Goal: Transaction & Acquisition: Book appointment/travel/reservation

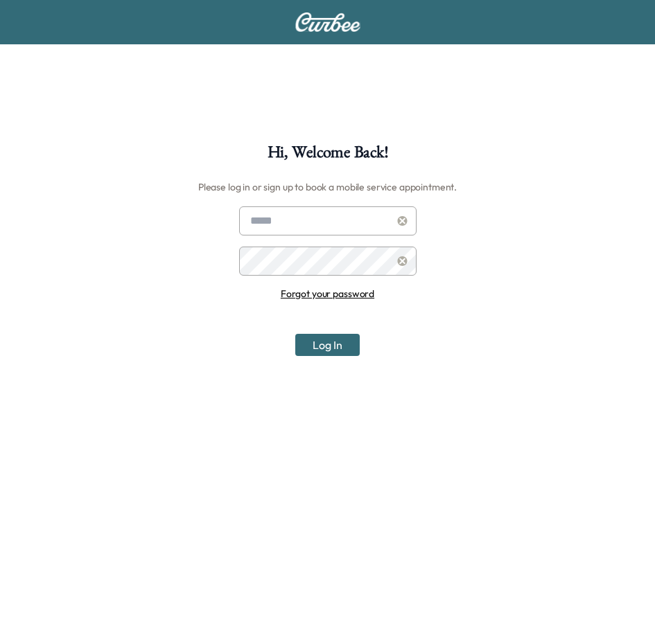
type input "**********"
click at [329, 341] on button "Log In" at bounding box center [327, 345] width 64 height 22
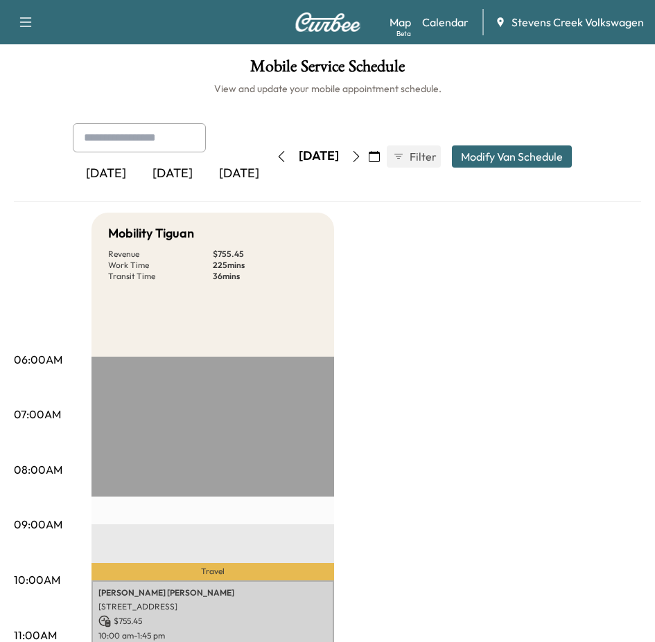
click at [386, 156] on button "button" at bounding box center [374, 157] width 24 height 22
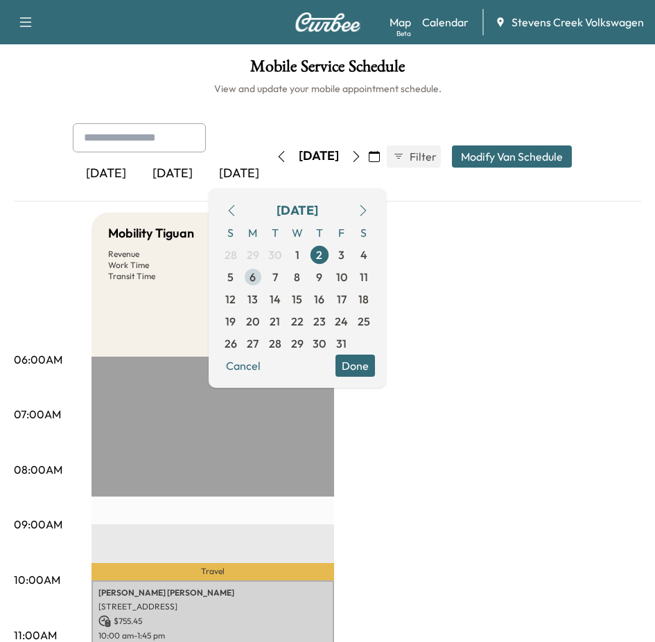
click at [264, 275] on span "6" at bounding box center [253, 277] width 22 height 22
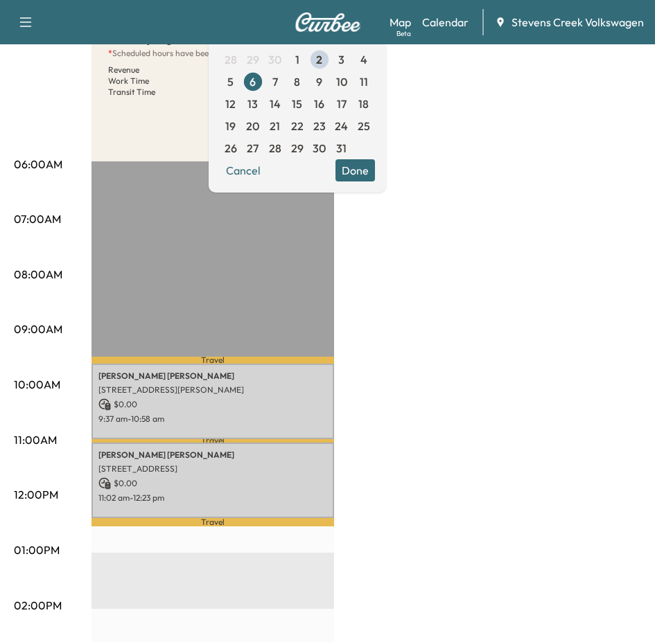
scroll to position [208, 0]
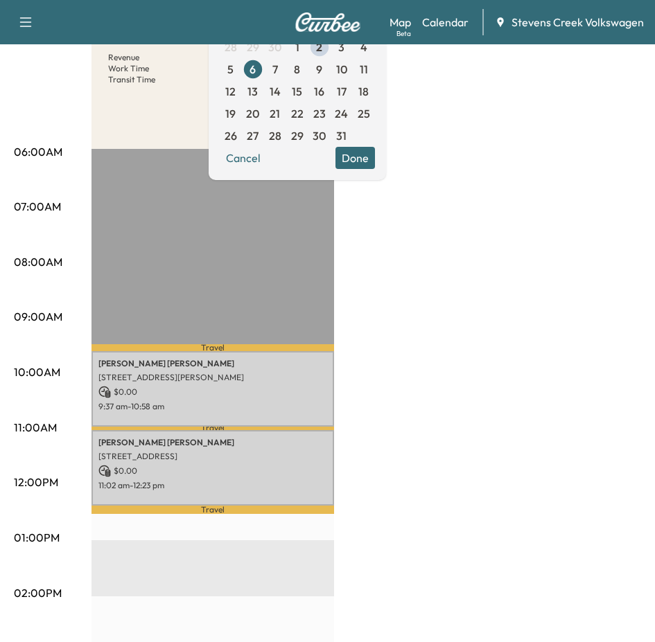
click at [475, 408] on div "Mobility Tiguan * Scheduled hours have been modified for this day Revenue $ 0.0…" at bounding box center [365, 524] width 549 height 1039
click at [439, 316] on div "Mobility Tiguan * Scheduled hours have been modified for this day Revenue $ 0.0…" at bounding box center [365, 524] width 549 height 1039
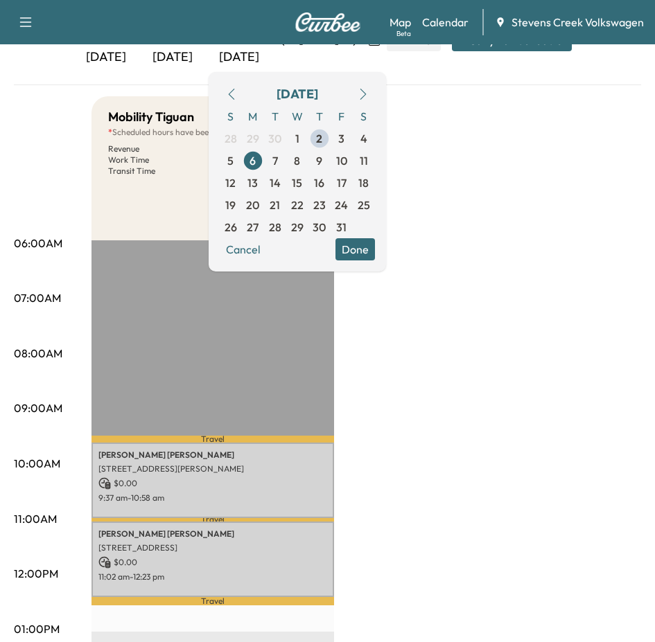
scroll to position [69, 0]
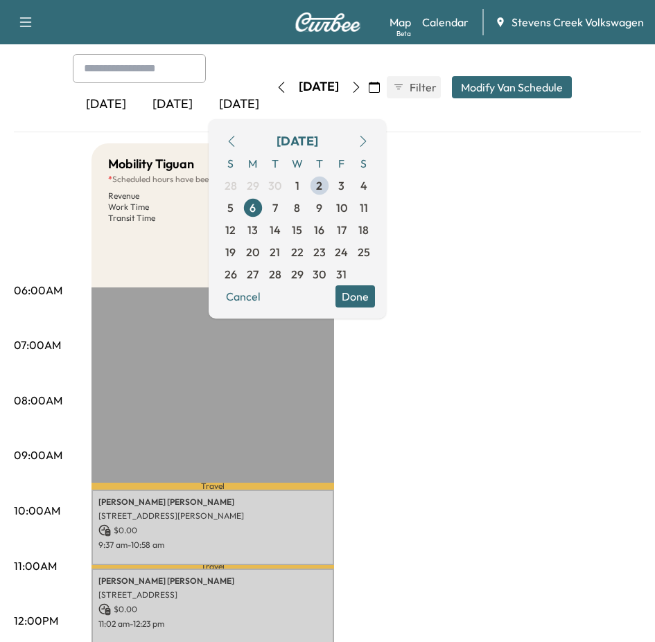
click at [375, 299] on button "Done" at bounding box center [354, 296] width 39 height 22
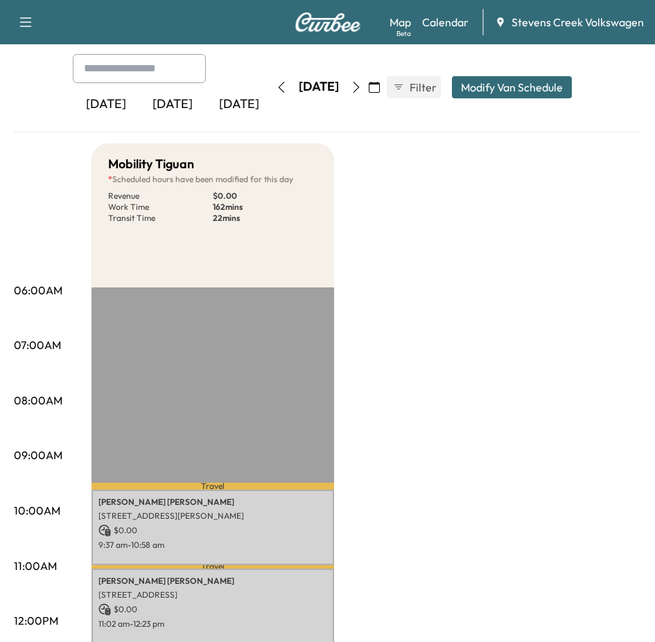
click at [37, 24] on button "button" at bounding box center [25, 22] width 29 height 22
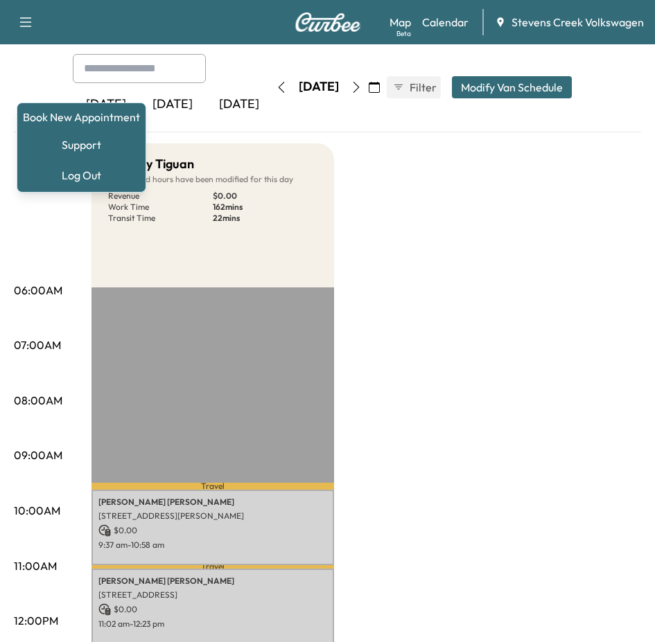
click at [24, 24] on icon "button" at bounding box center [25, 22] width 17 height 17
click at [74, 122] on link "Book New Appointment" at bounding box center [81, 117] width 117 height 17
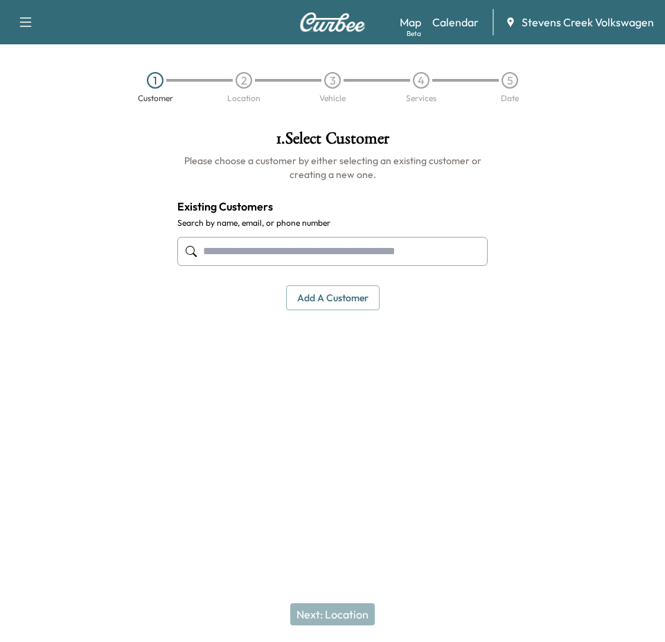
click at [257, 246] on input "text" at bounding box center [332, 251] width 310 height 29
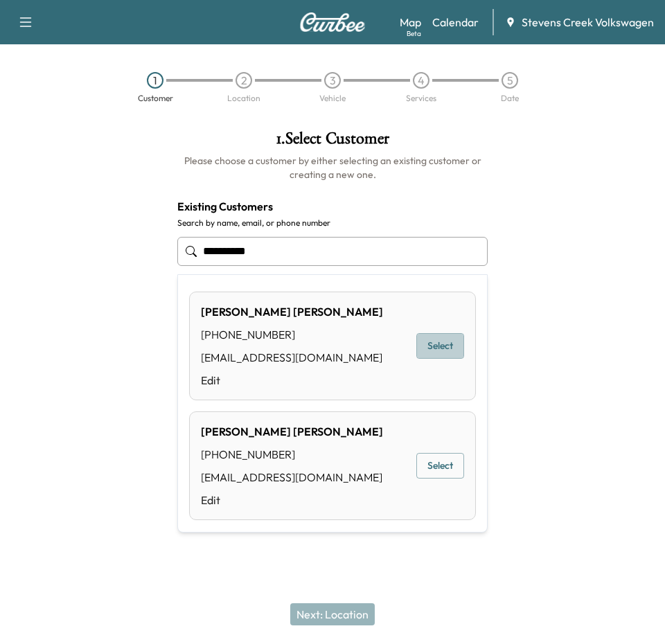
click at [434, 345] on button "Select" at bounding box center [440, 346] width 48 height 26
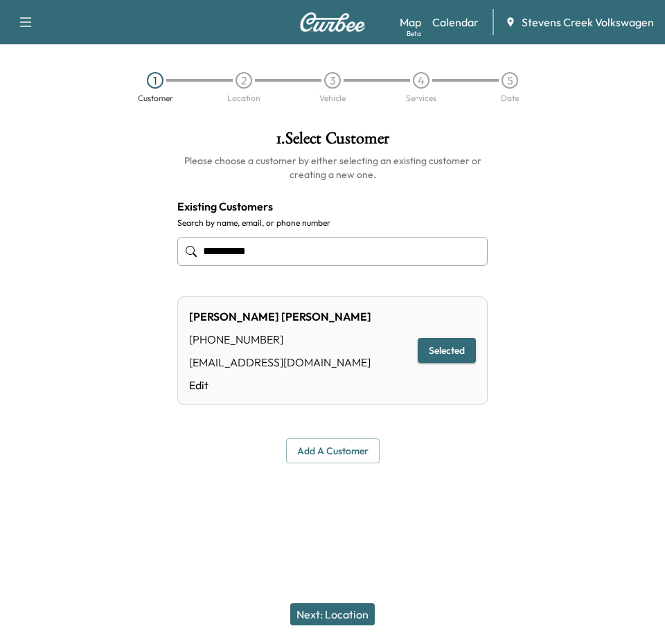
type input "**********"
click at [576, 335] on div at bounding box center [582, 296] width 166 height 355
click at [341, 615] on button "Next: Location" at bounding box center [332, 615] width 85 height 22
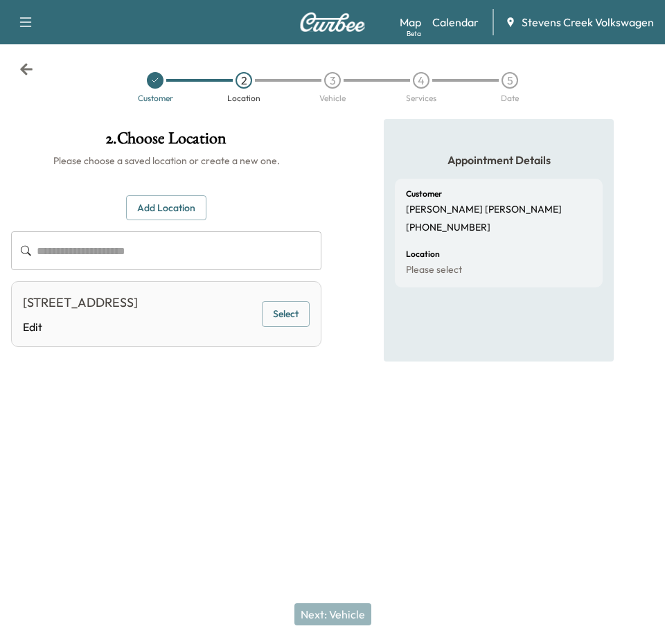
click at [283, 316] on button "Select" at bounding box center [286, 314] width 48 height 26
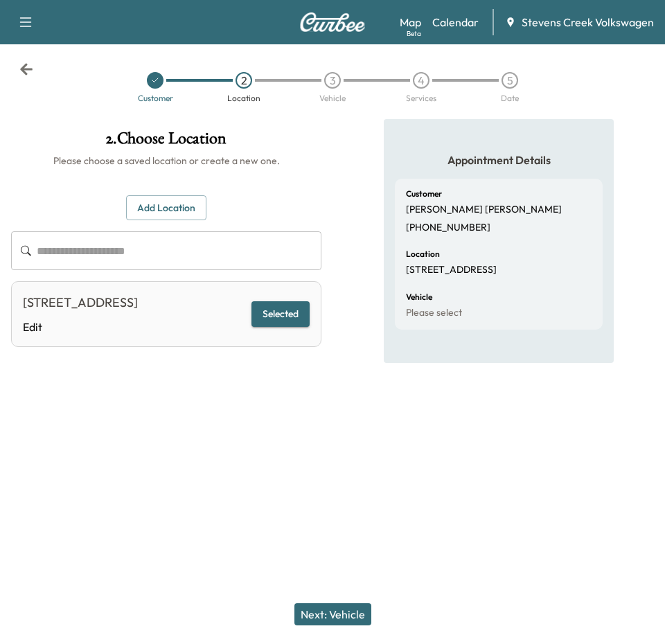
click at [335, 608] on button "Next: Vehicle" at bounding box center [332, 615] width 77 height 22
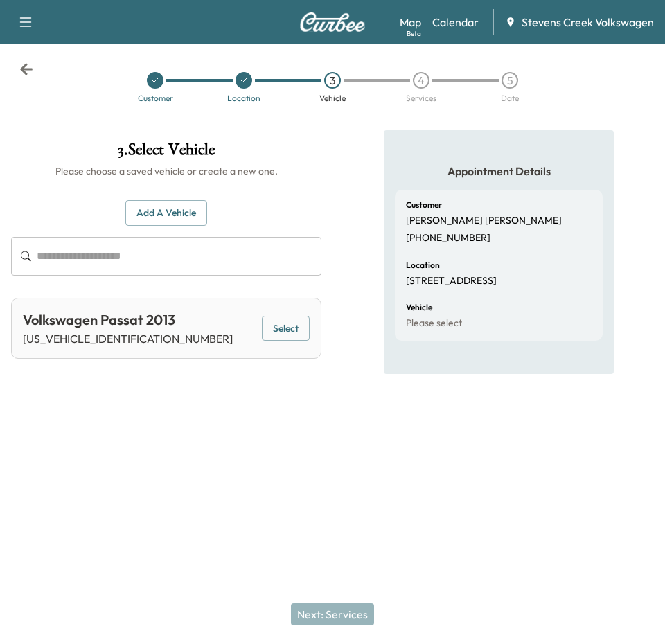
click at [281, 316] on button "Select" at bounding box center [286, 329] width 48 height 26
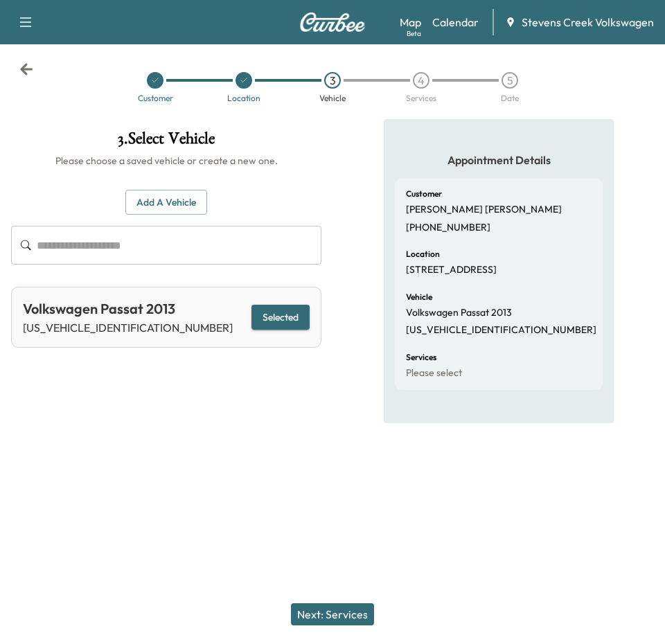
click at [344, 615] on button "Next: Services" at bounding box center [332, 615] width 83 height 22
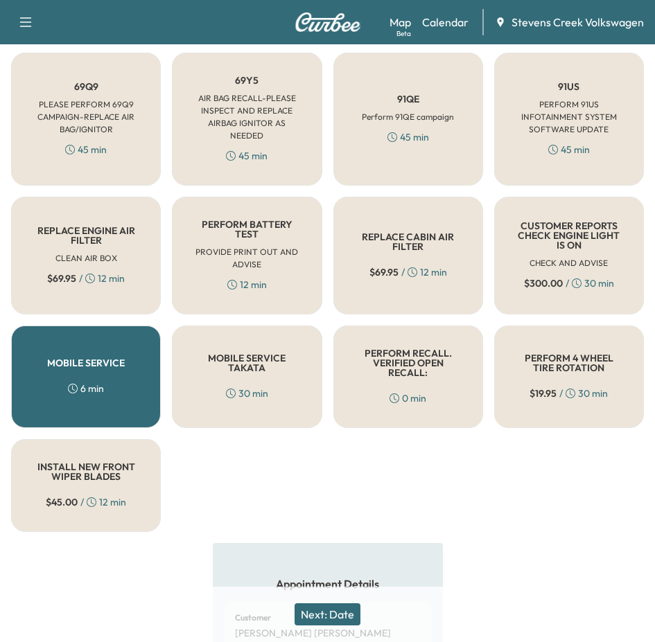
click at [411, 384] on div "PERFORM RECALL. VERIFIED OPEN RECALL: 0 min" at bounding box center [408, 377] width 150 height 103
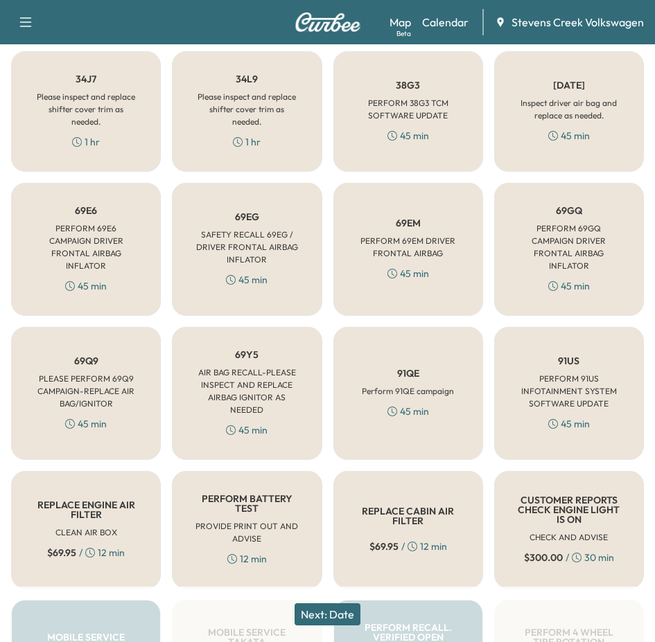
scroll to position [346, 0]
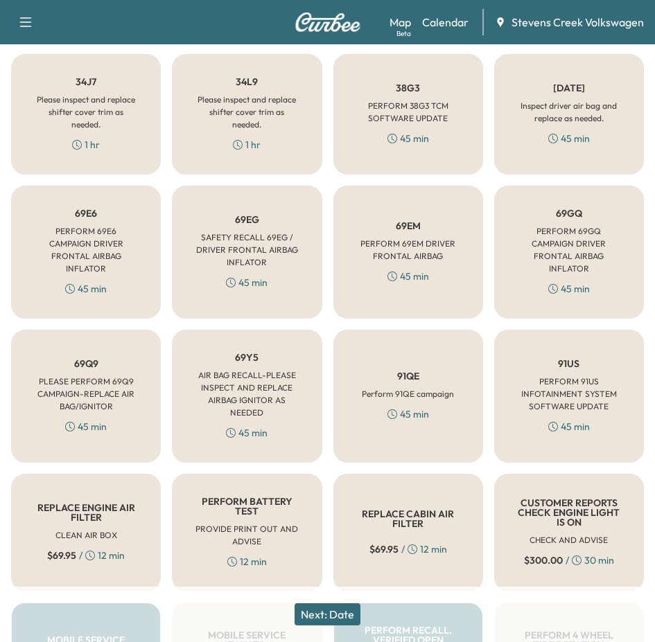
click at [255, 238] on h6 "SAFETY RECALL 69EG / DRIVER FRONTAL AIRBAG INFLATOR" at bounding box center [247, 249] width 104 height 37
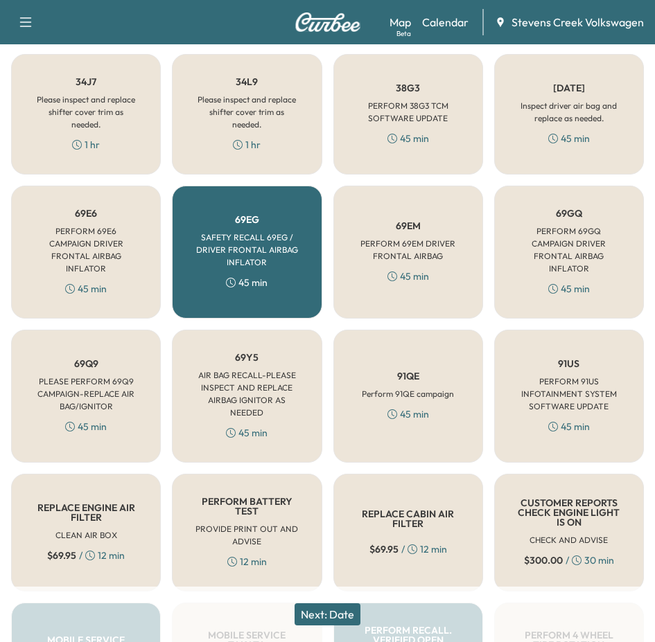
click at [345, 617] on button "Next: Date" at bounding box center [327, 615] width 66 height 22
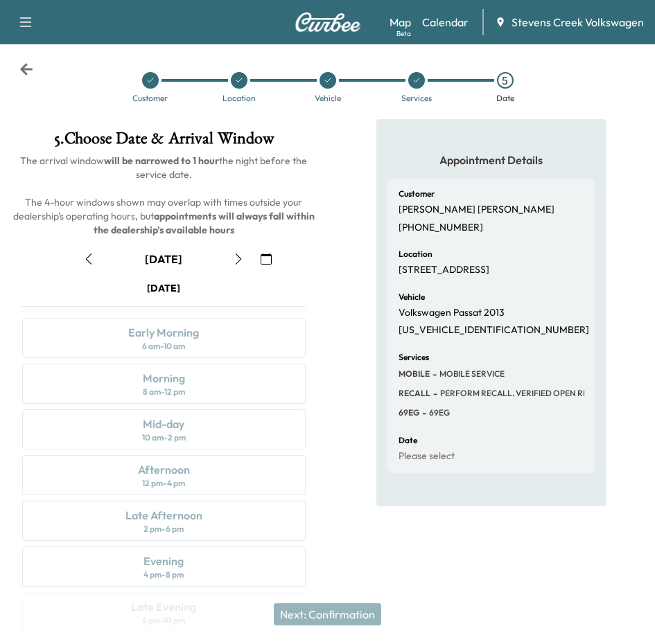
click at [237, 256] on icon "button" at bounding box center [238, 259] width 11 height 11
click at [240, 256] on icon "button" at bounding box center [238, 259] width 11 height 11
click at [139, 524] on div "Late Afternoon 2 pm - 6 pm" at bounding box center [163, 521] width 283 height 40
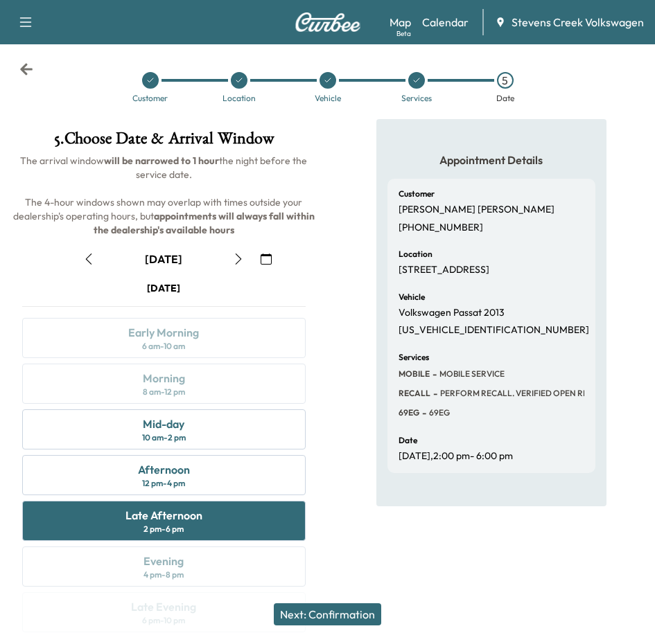
click at [333, 510] on div "Appointment Details Customer [PERSON_NAME] [PHONE_NUMBER] Location [STREET_ADDR…" at bounding box center [492, 384] width 328 height 530
drag, startPoint x: 351, startPoint y: 524, endPoint x: 349, endPoint y: 543, distance: 18.8
click at [350, 525] on div "Appointment Details Customer [PERSON_NAME] [PHONE_NUMBER] Location [STREET_ADDR…" at bounding box center [492, 384] width 328 height 530
click at [345, 497] on div "Appointment Details Customer [PERSON_NAME] [PHONE_NUMBER] Location [STREET_ADDR…" at bounding box center [492, 384] width 328 height 530
click at [351, 522] on div "Appointment Details Customer [PERSON_NAME] [PHONE_NUMBER] Location [STREET_ADDR…" at bounding box center [492, 384] width 328 height 530
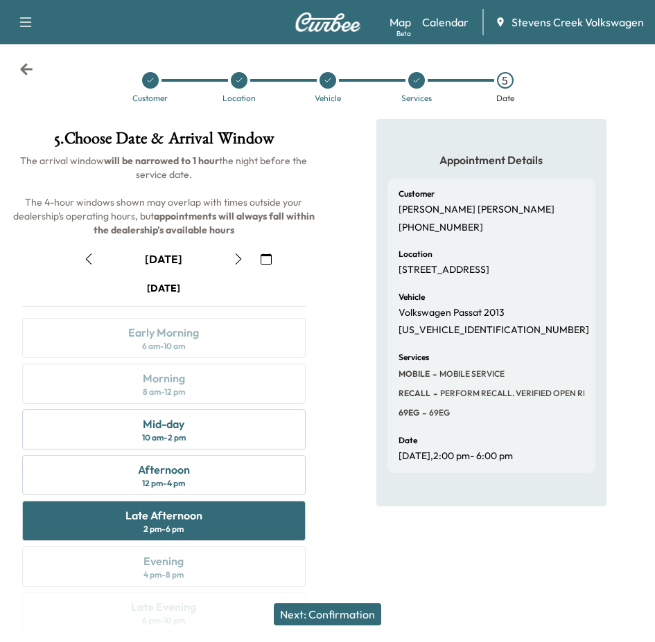
click at [341, 611] on button "Next: Confirmation" at bounding box center [327, 615] width 107 height 22
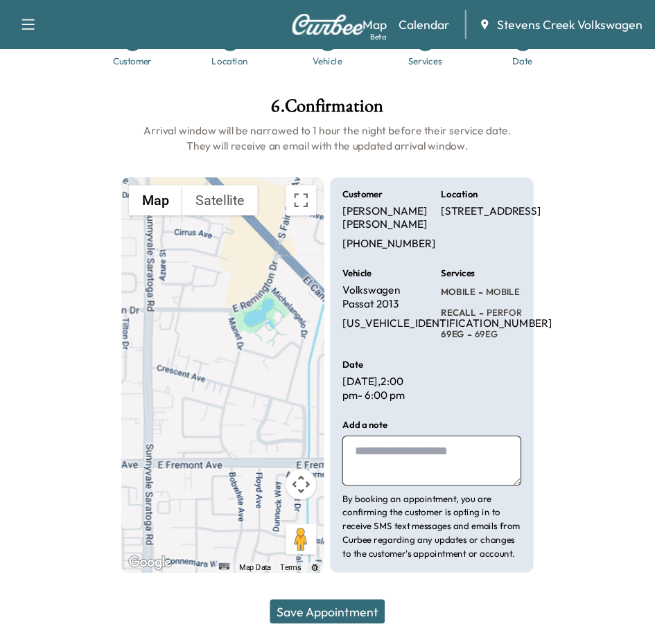
scroll to position [39, 0]
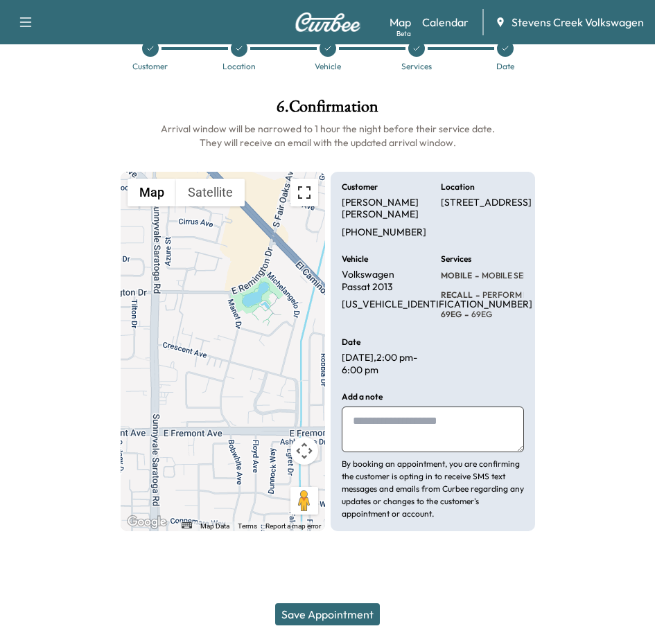
click at [306, 188] on button "Toggle fullscreen view" at bounding box center [304, 193] width 28 height 28
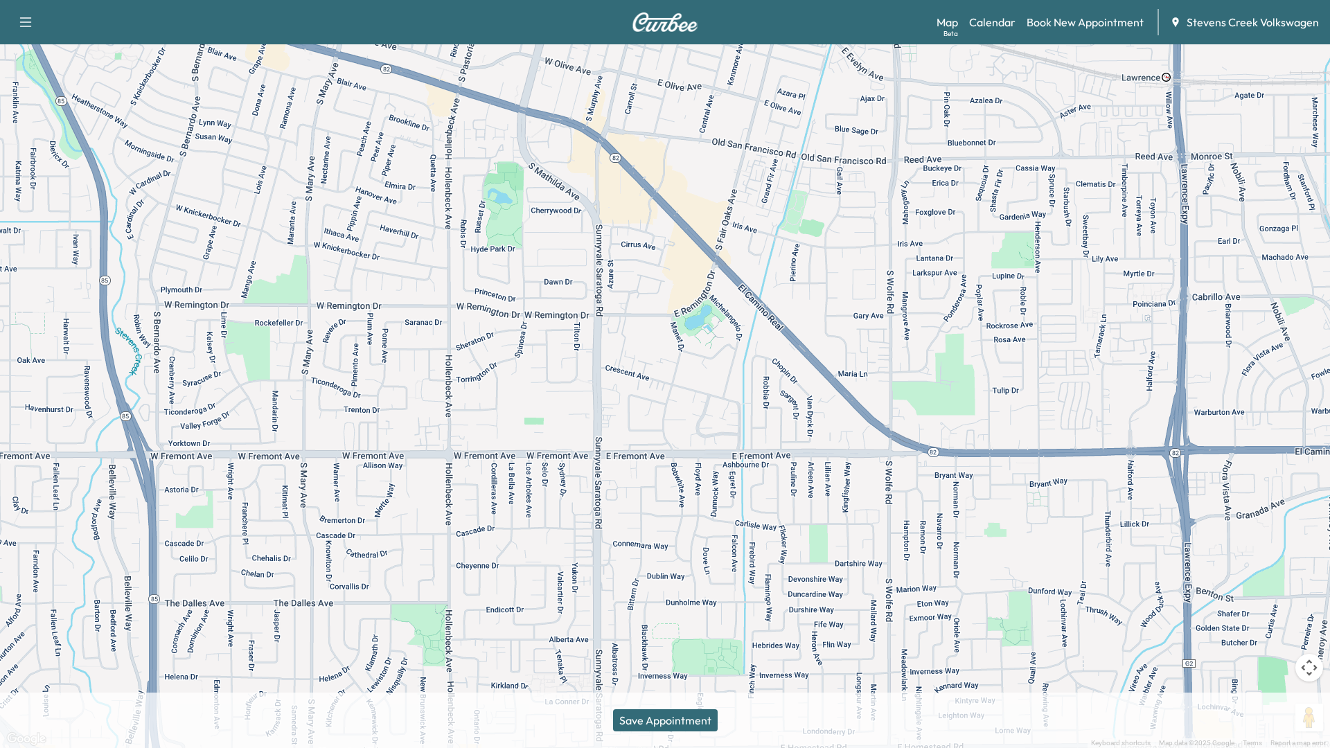
click at [654, 24] on button "Toggle fullscreen view" at bounding box center [1310, 21] width 28 height 28
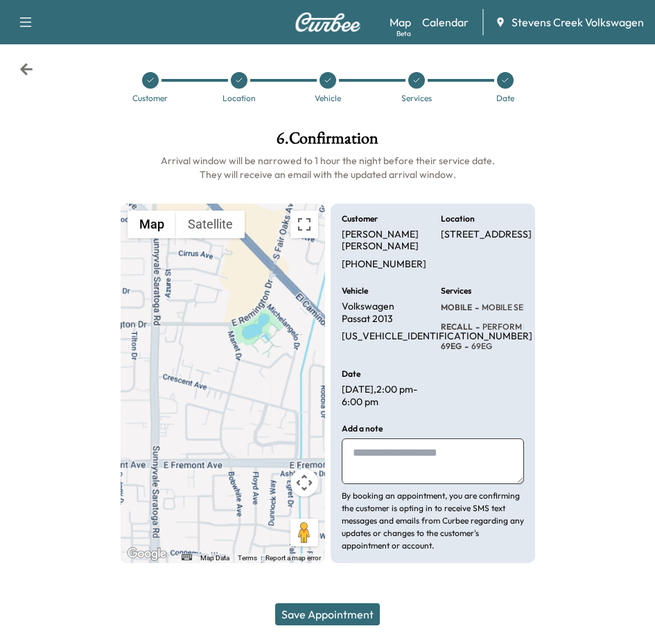
click at [336, 618] on button "Save Appointment" at bounding box center [327, 615] width 105 height 22
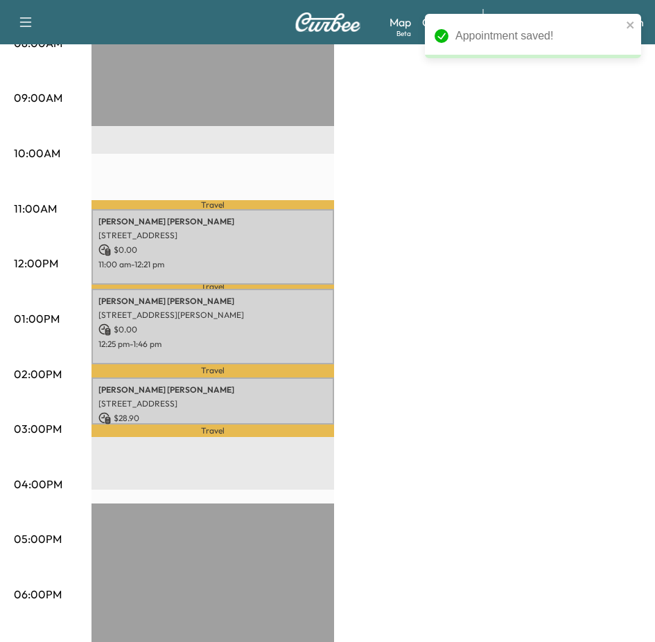
scroll to position [416, 0]
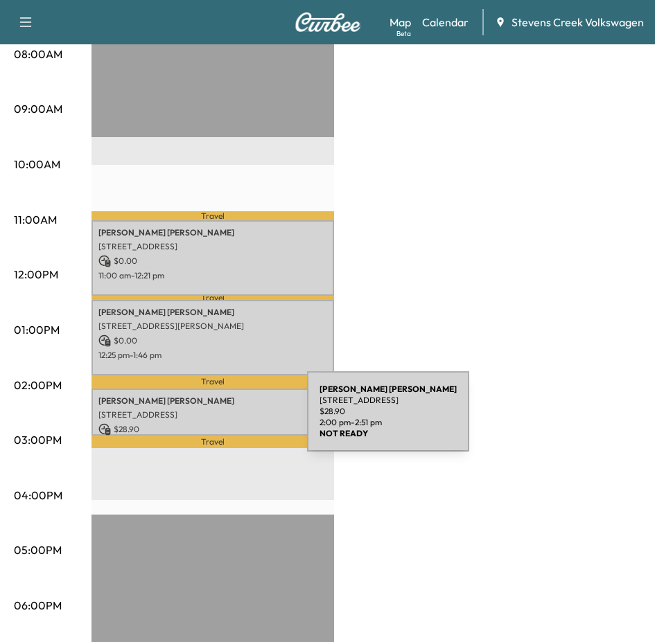
click at [203, 423] on p "$ 28.90" at bounding box center [212, 429] width 229 height 12
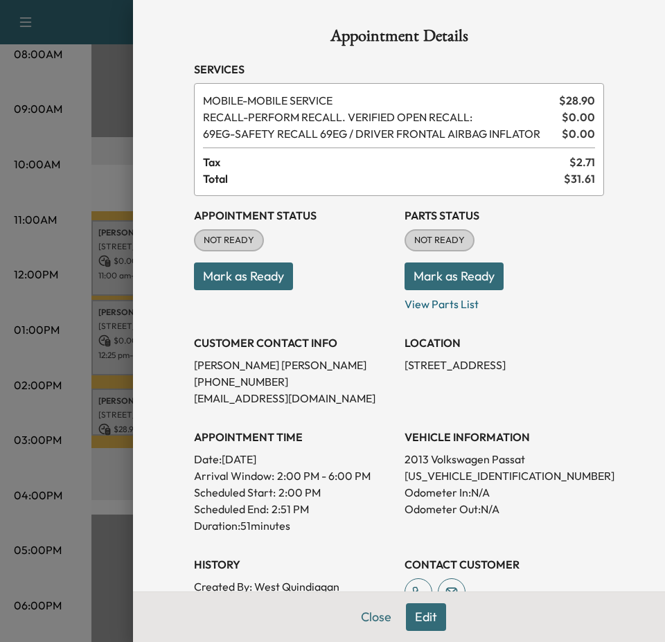
click at [88, 471] on div at bounding box center [332, 321] width 665 height 642
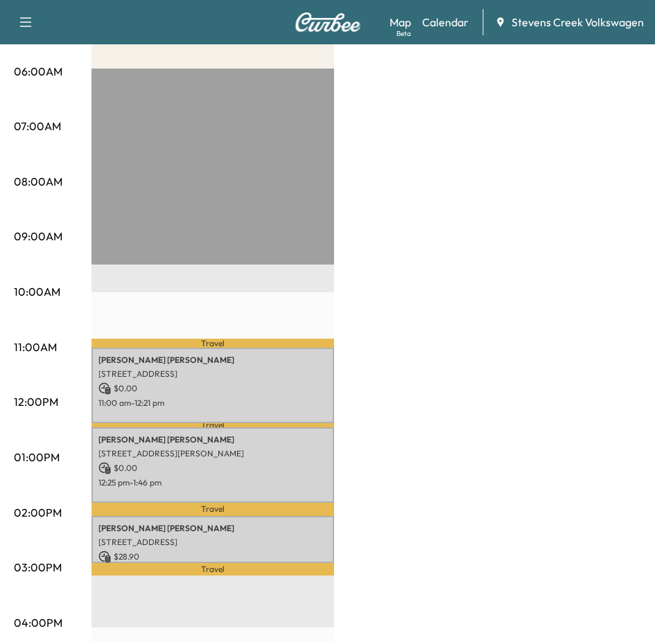
scroll to position [277, 0]
